Goal: Complete application form

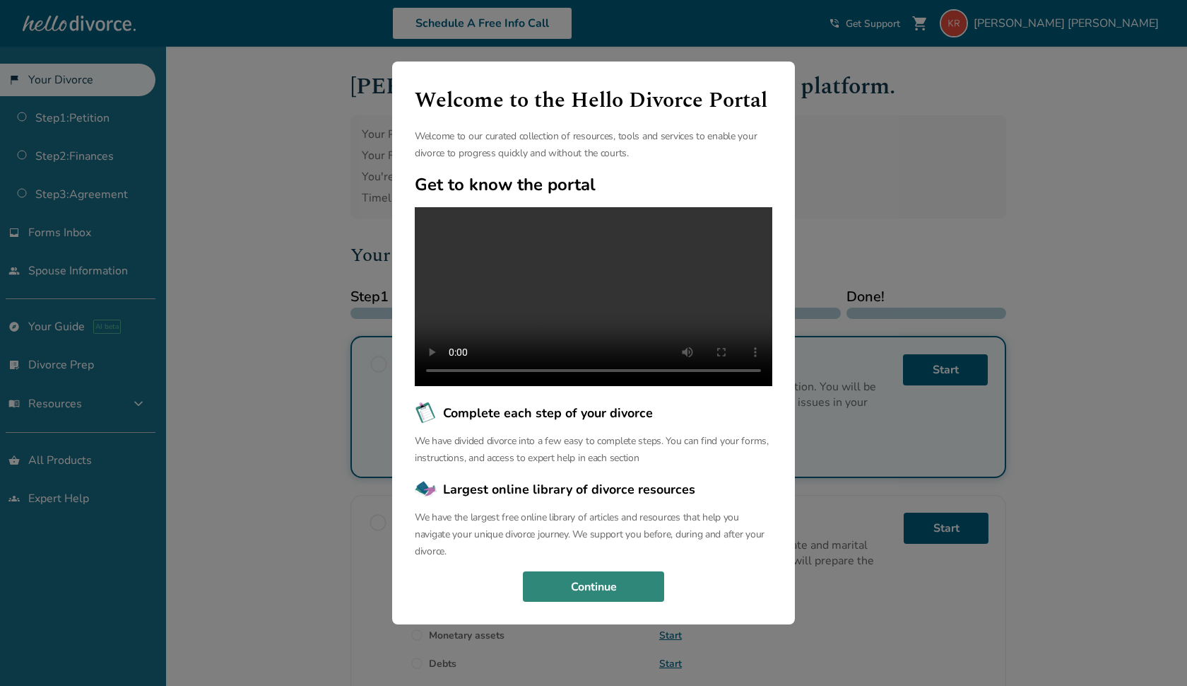
click at [613, 579] on div "Welcome to the Hello Divorce Portal Welcome to our curated collection of resour…" at bounding box center [593, 342] width 403 height 563
click at [609, 590] on button "Continue" at bounding box center [593, 586] width 141 height 31
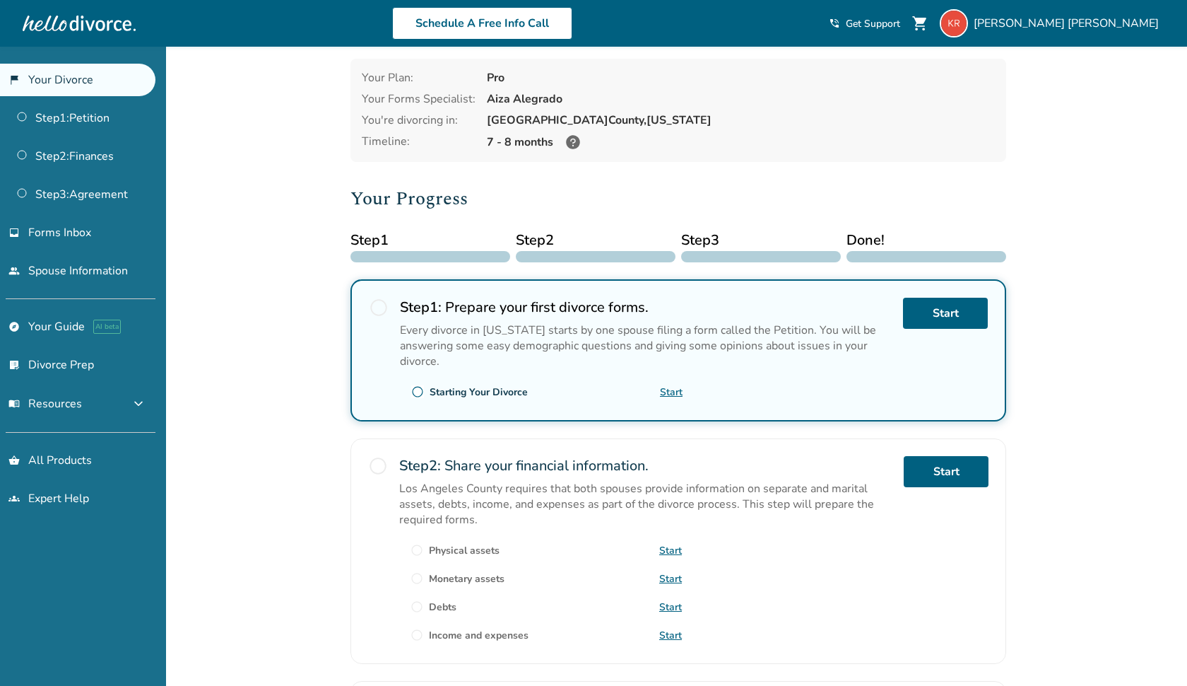
scroll to position [90, 0]
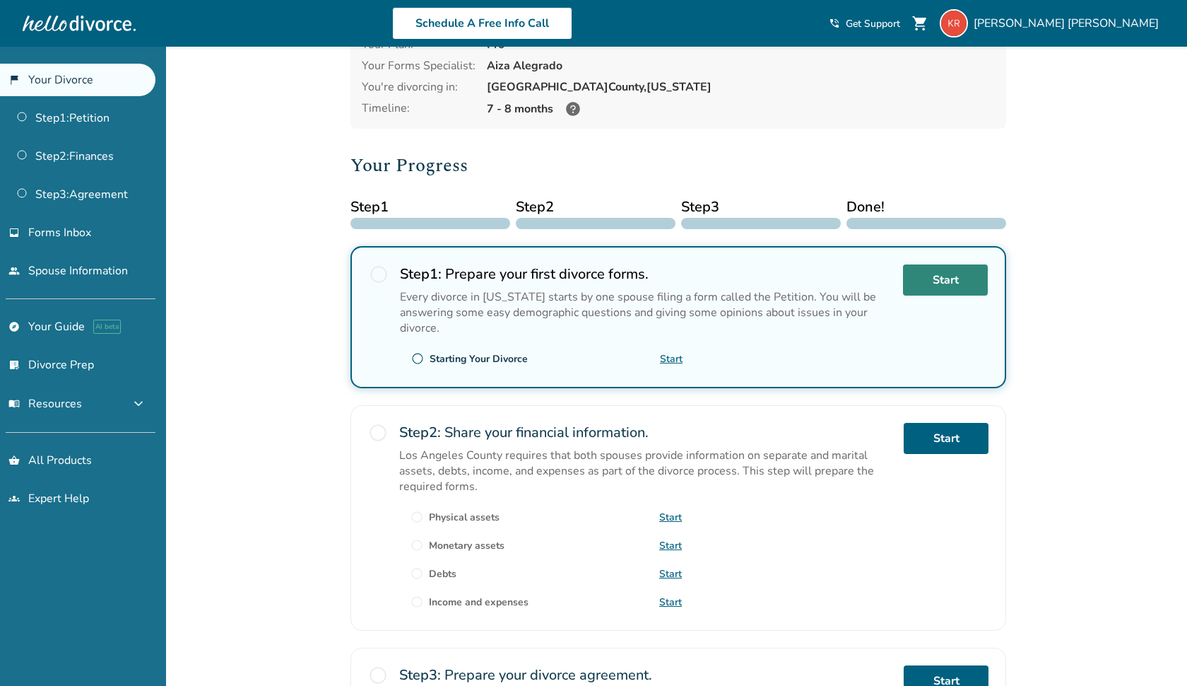
click at [919, 278] on link "Start" at bounding box center [945, 279] width 85 height 31
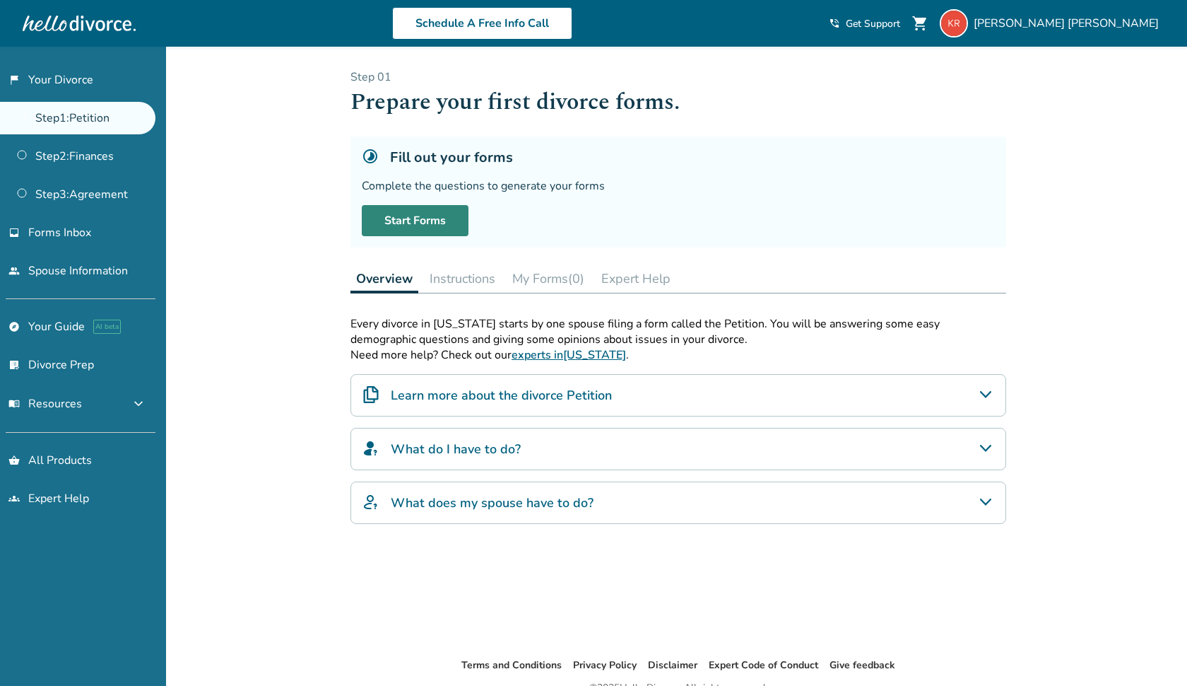
click at [440, 234] on link "Start Forms" at bounding box center [415, 220] width 107 height 31
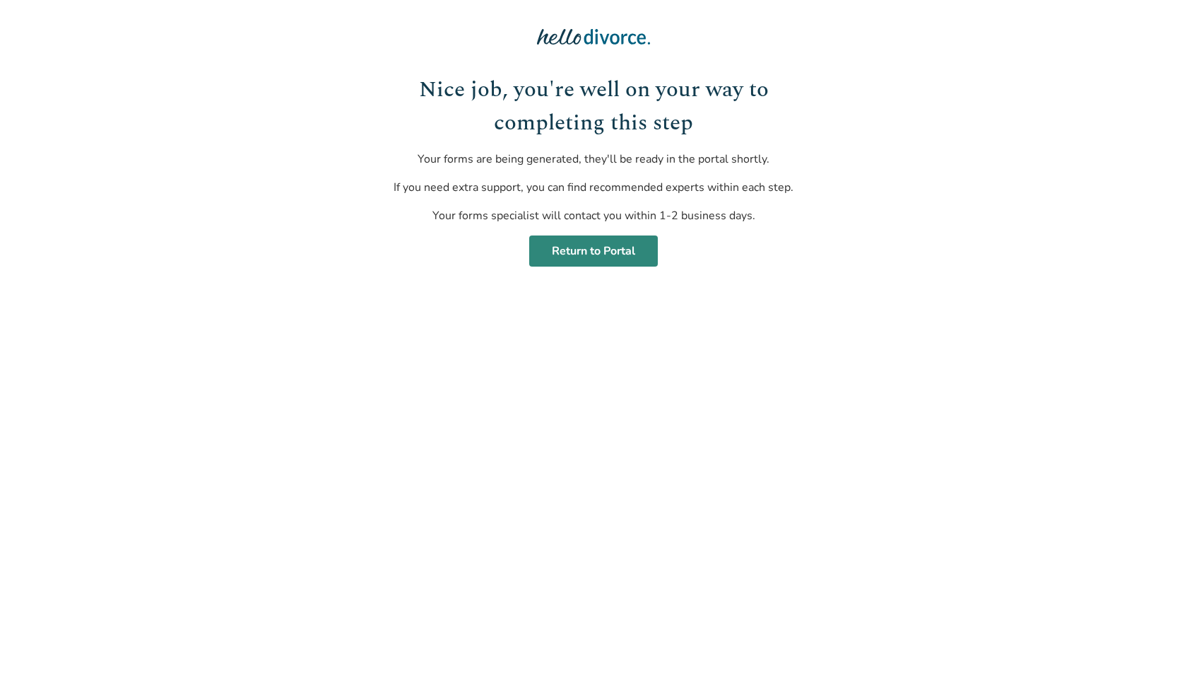
click at [635, 260] on link "Return to Portal" at bounding box center [593, 250] width 129 height 31
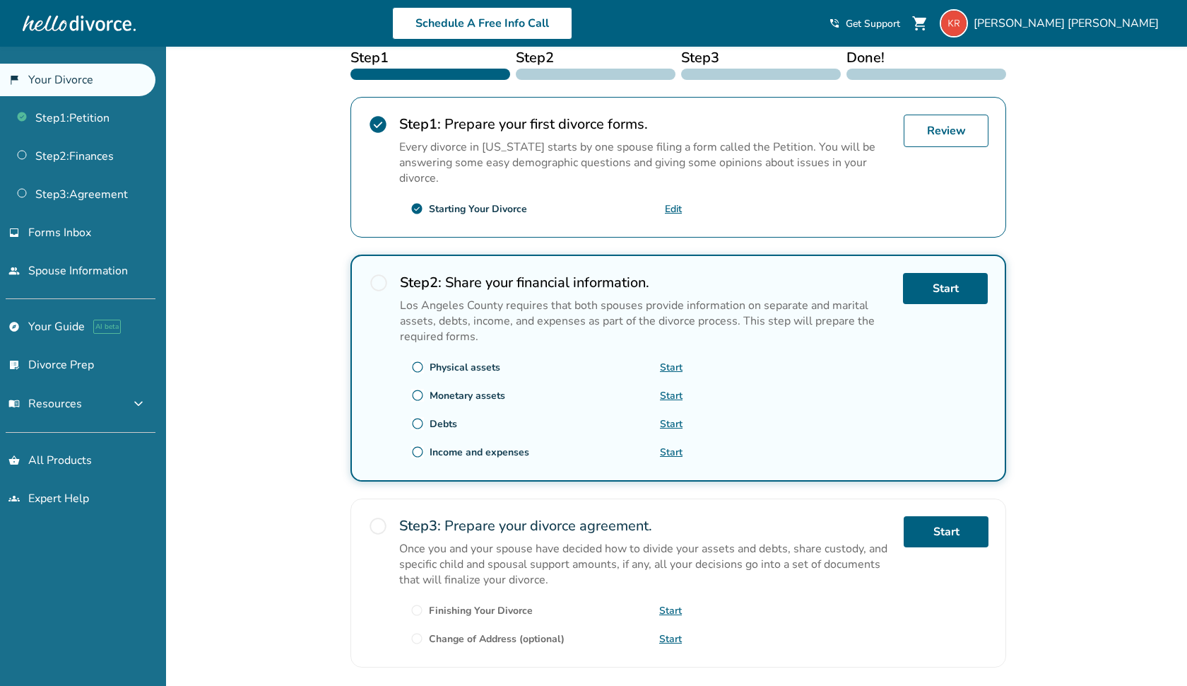
scroll to position [254, 0]
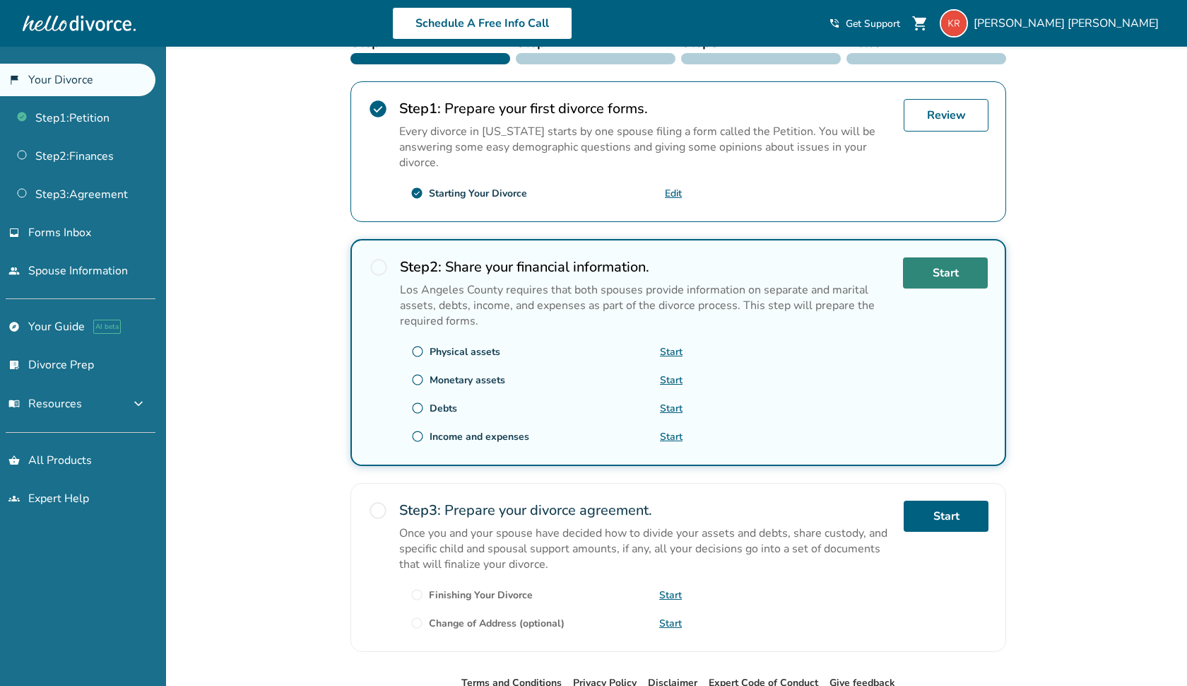
click at [924, 276] on link "Start" at bounding box center [945, 272] width 85 height 31
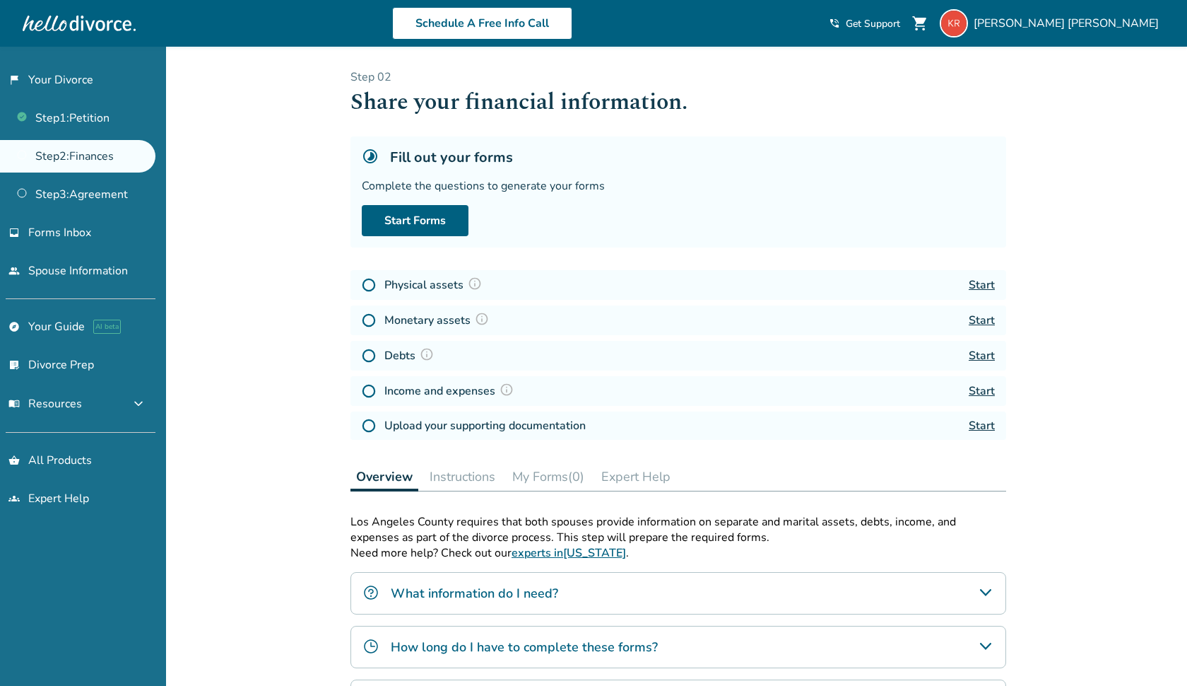
click at [987, 284] on link "Start" at bounding box center [982, 285] width 26 height 16
